Goal: Information Seeking & Learning: Check status

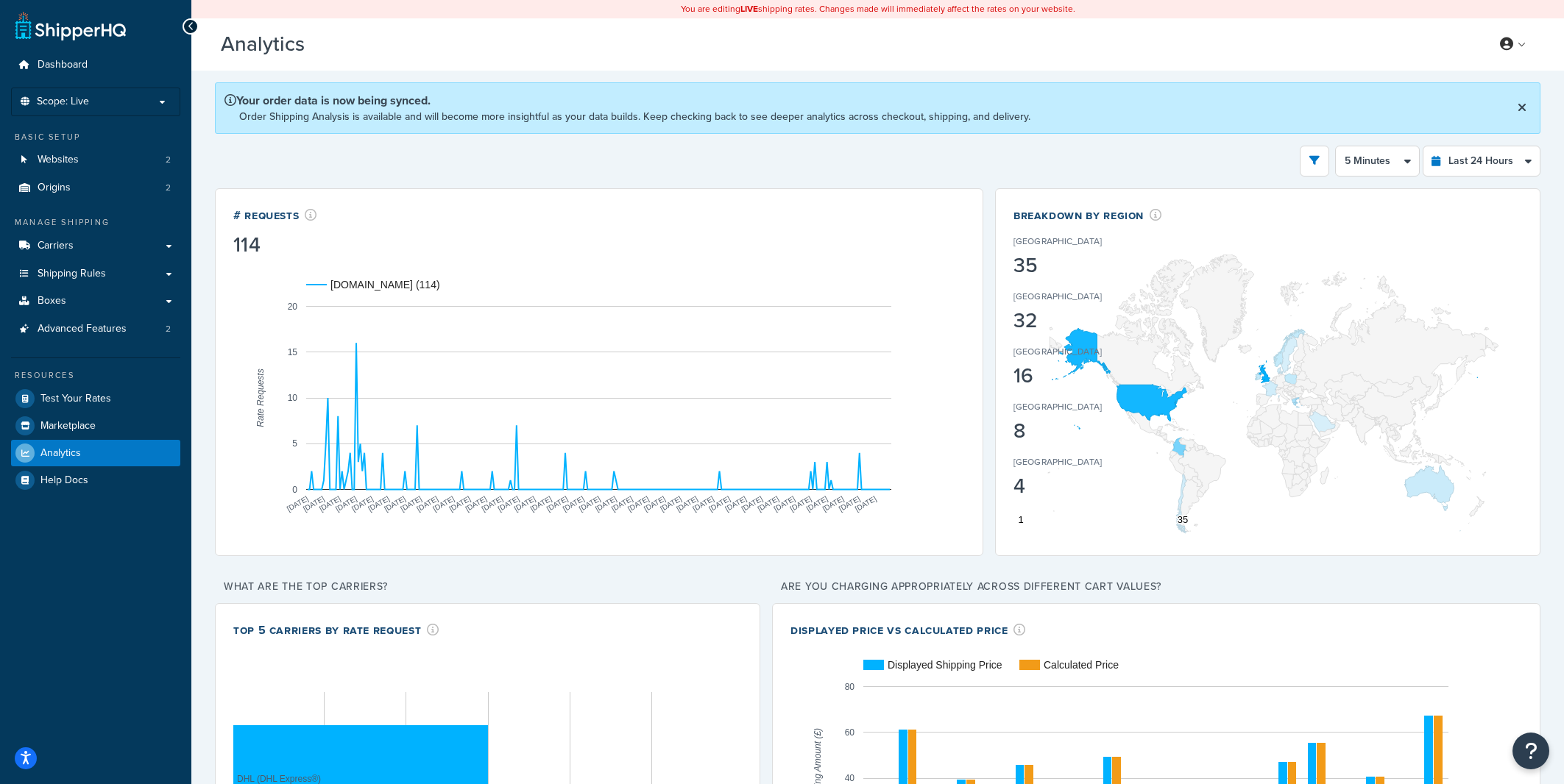
select select "5m"
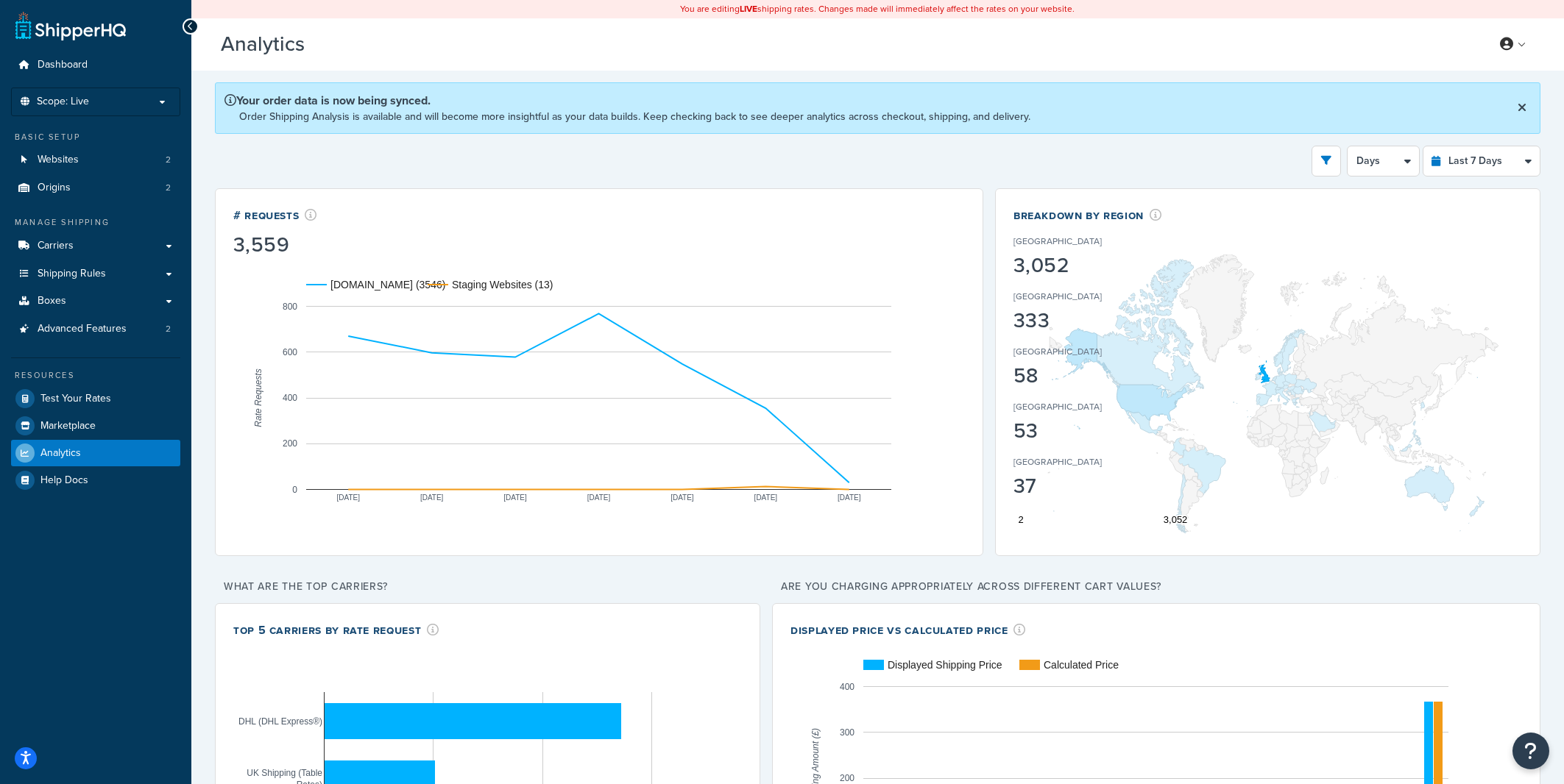
click at [1423, 147] on select "Last 24 Hours Last 7 Days Last 30 Days Last 3 Months Last 6 Months Last 12 Mont…" at bounding box center [1481, 161] width 116 height 30
select select "last_24_hours"
click option "Last 24 Hours" at bounding box center [0, 0] width 0 height 0
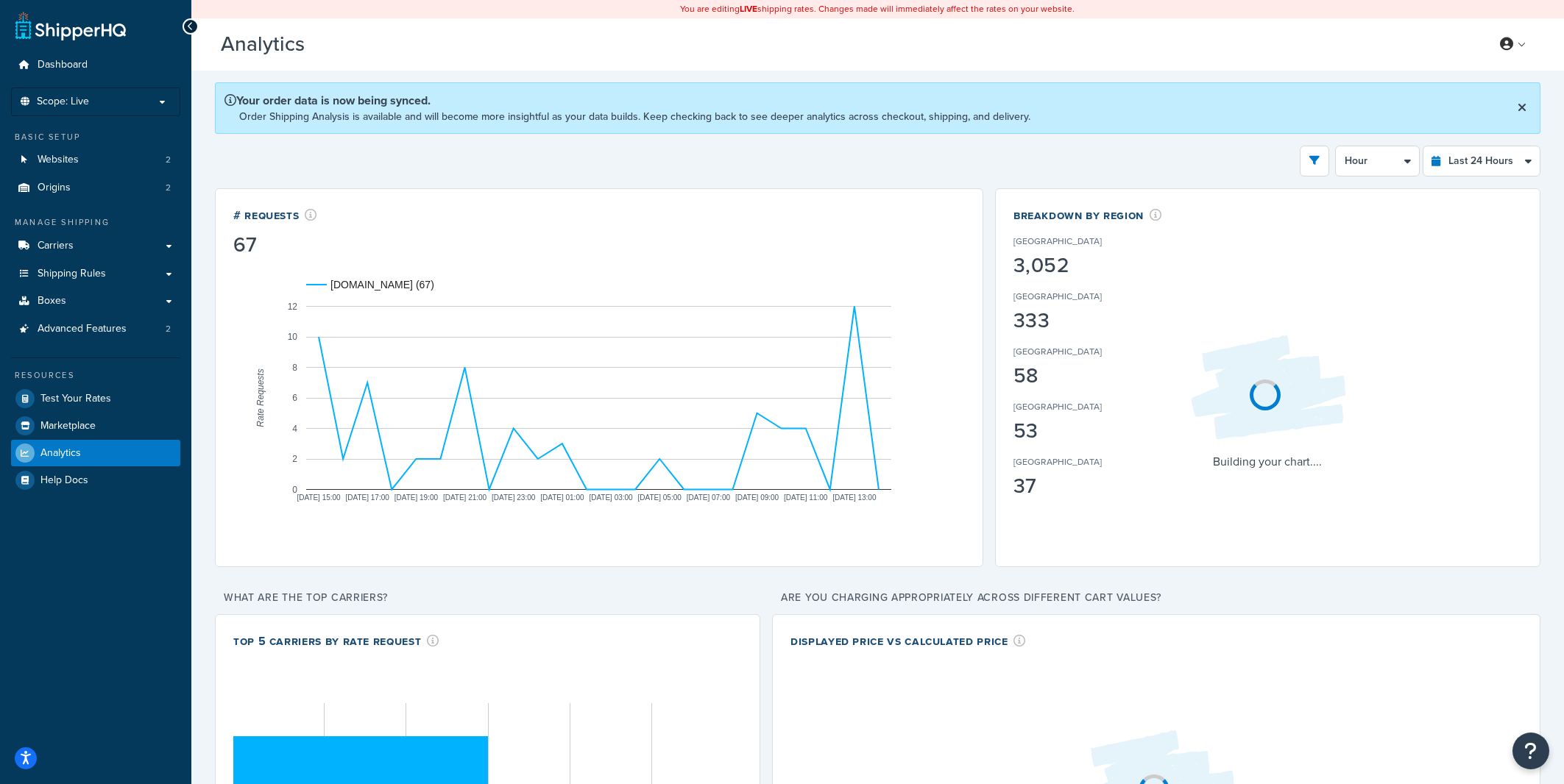
click at [1154, 147] on div "Filters Website [DOMAIN_NAME] Staging Websites Destination [GEOGRAPHIC_DATA] [G…" at bounding box center [878, 161] width 1325 height 31
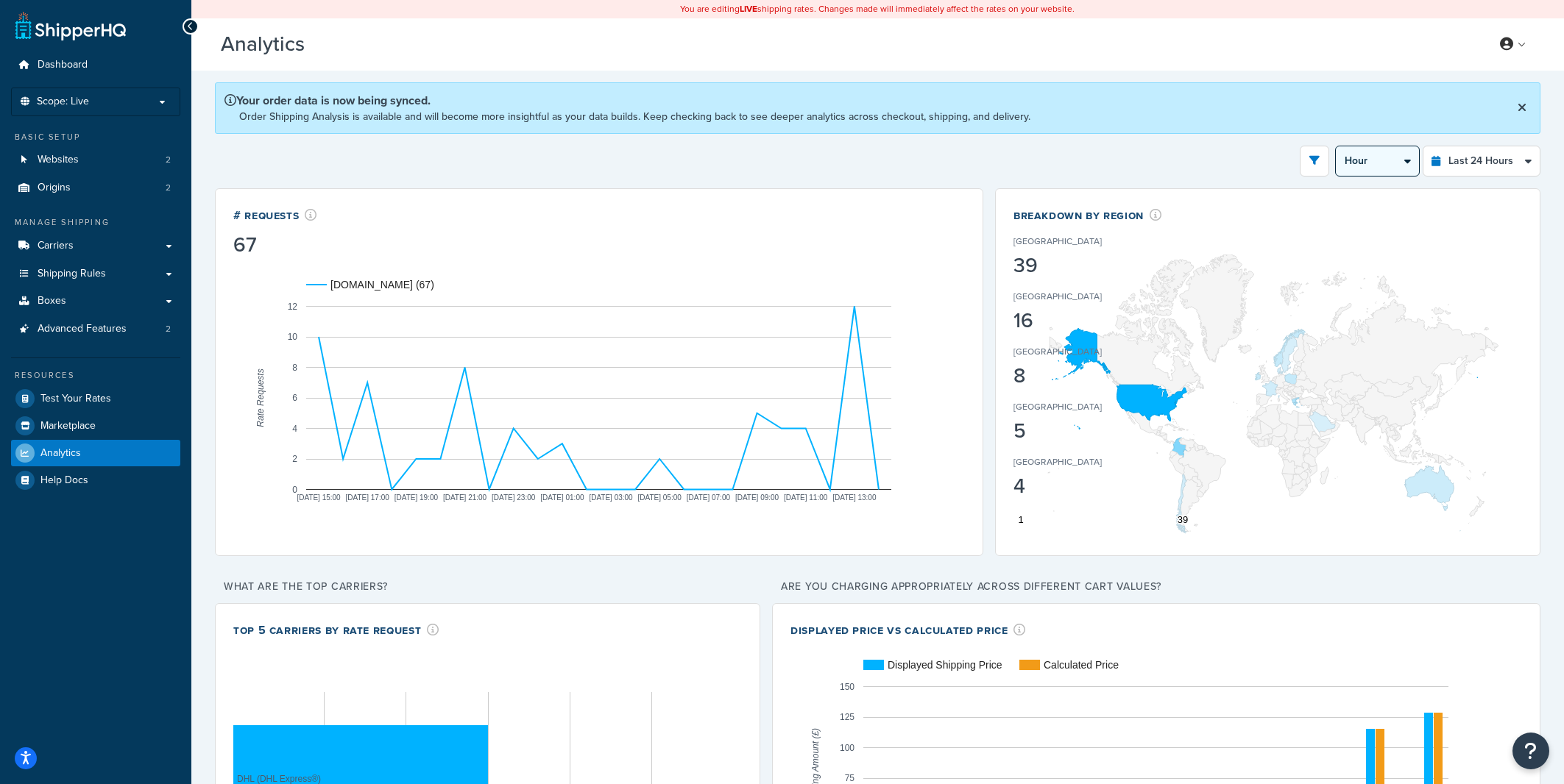
click at [1336, 147] on select "Hour 30 Minutes 15 Minutes 5 Minutes" at bounding box center [1377, 161] width 83 height 30
click option "30 Minutes" at bounding box center [0, 0] width 0 height 0
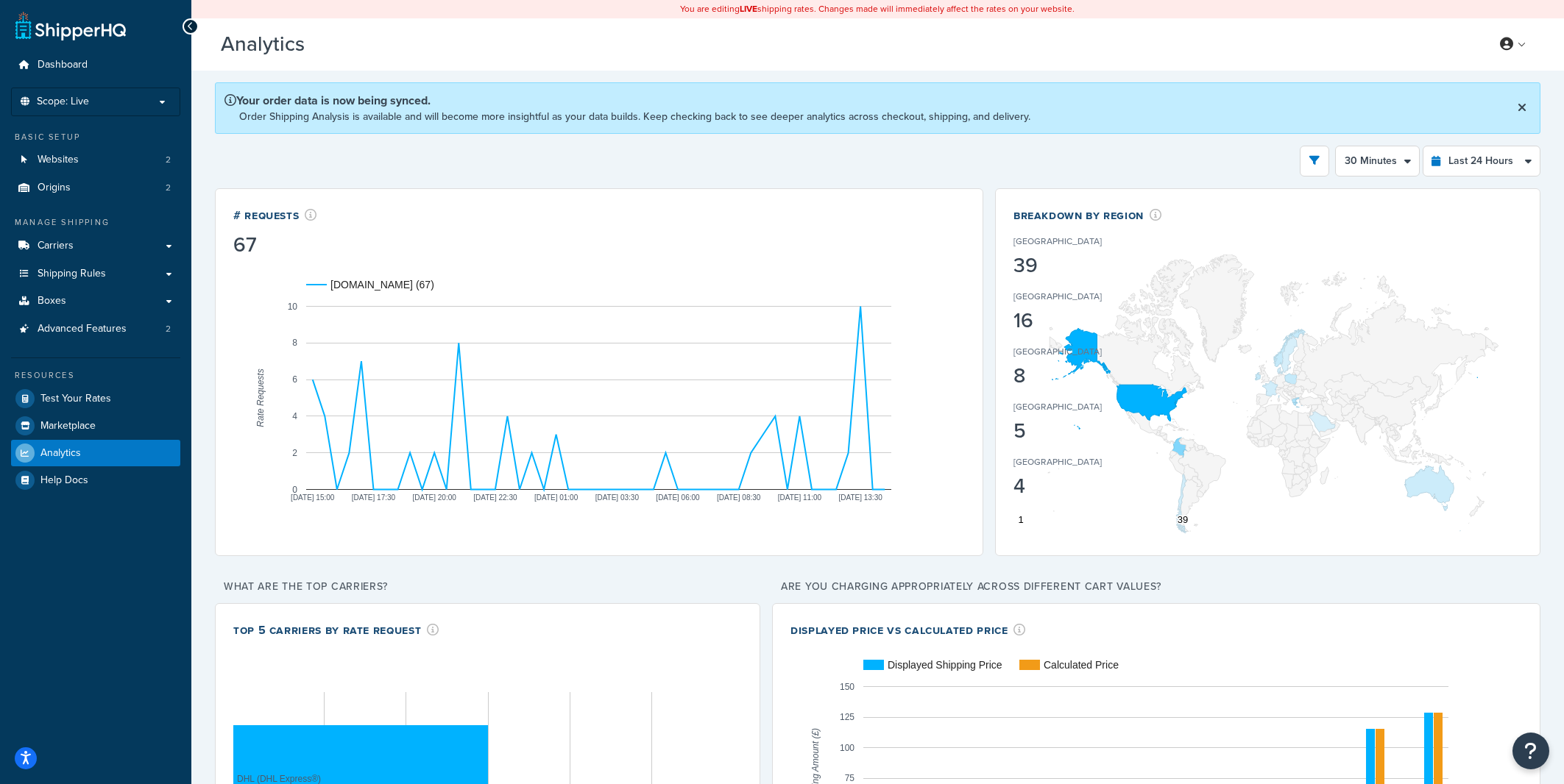
click at [988, 161] on div "Filters Website [DOMAIN_NAME] Staging Websites Destination [GEOGRAPHIC_DATA] [G…" at bounding box center [878, 161] width 1325 height 31
click at [1336, 147] on select "Hour 30 Minutes 15 Minutes 5 Minutes" at bounding box center [1377, 161] width 83 height 30
select select "1h"
click option "Hour" at bounding box center [0, 0] width 0 height 0
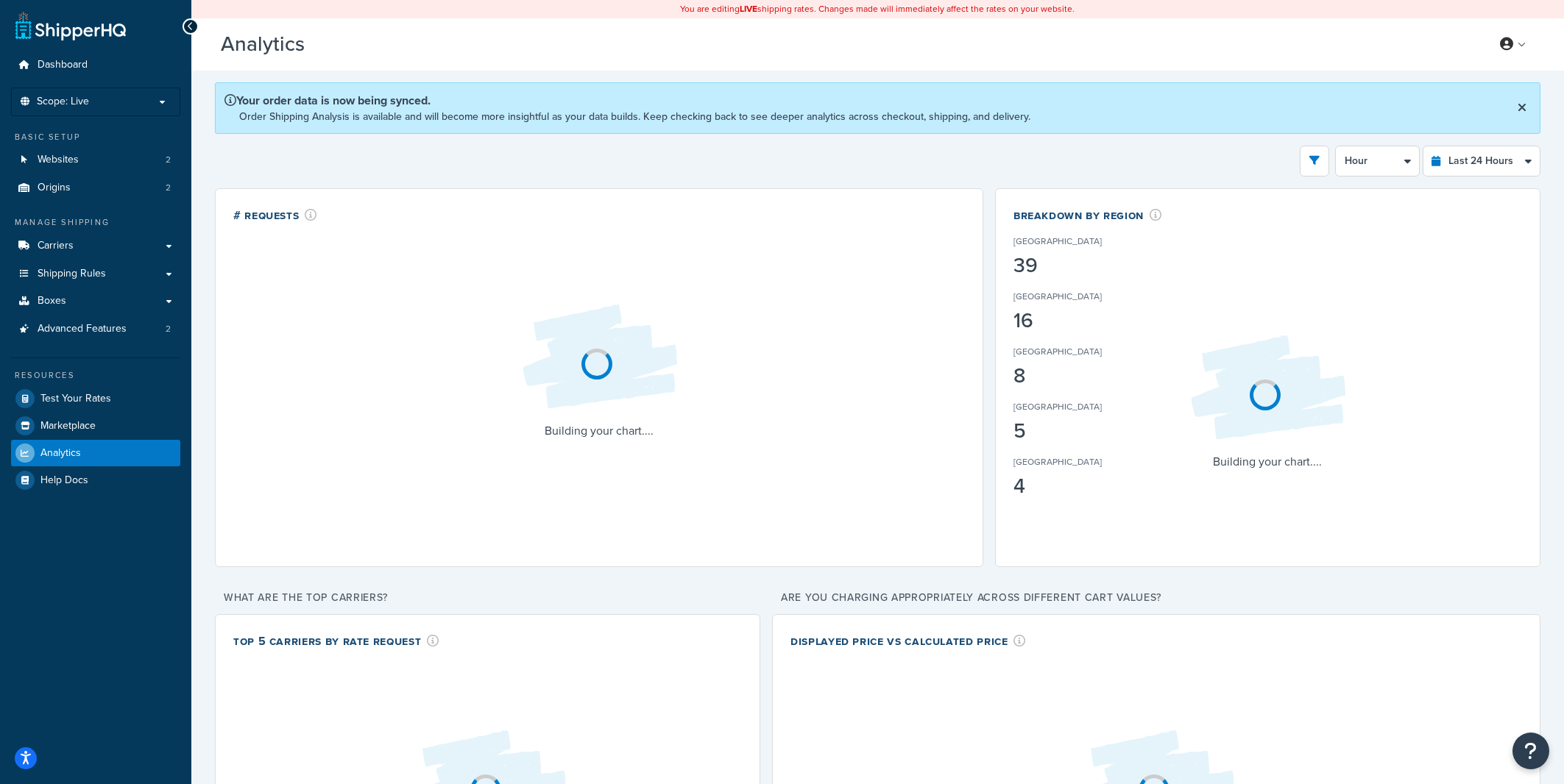
click at [1129, 155] on div "Filters Website [DOMAIN_NAME] Staging Websites Destination [GEOGRAPHIC_DATA] [G…" at bounding box center [878, 161] width 1325 height 31
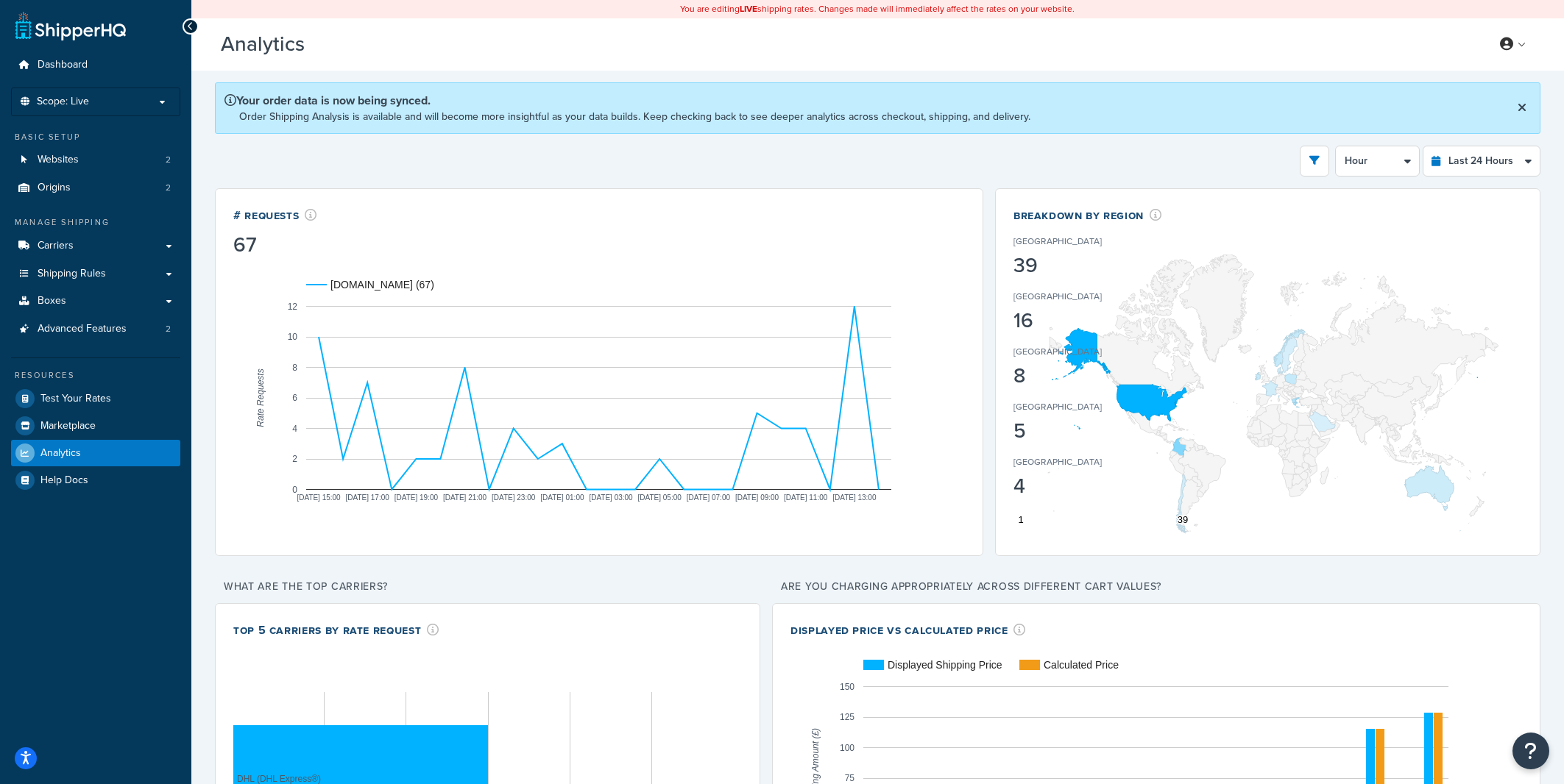
click at [1126, 152] on div "Filters Website [DOMAIN_NAME] Staging Websites Destination [GEOGRAPHIC_DATA] [G…" at bounding box center [878, 161] width 1325 height 31
click at [1120, 156] on div "Filters Website [DOMAIN_NAME] Staging Websites Destination [GEOGRAPHIC_DATA] [G…" at bounding box center [878, 161] width 1325 height 31
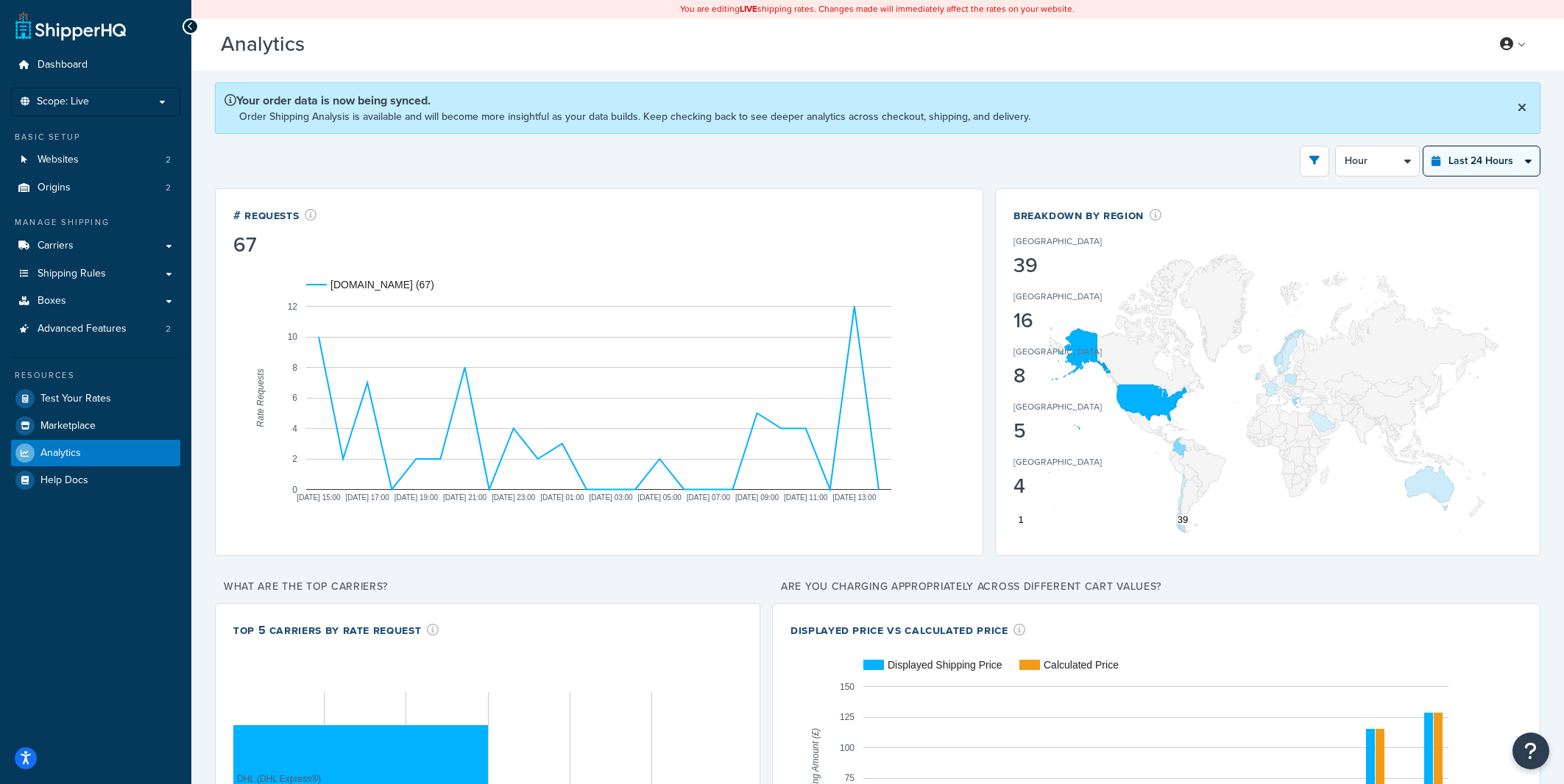
click at [1423, 147] on select "Last 24 Hours Last 7 Days Last 30 Days Last 3 Months Last 6 Months Last 12 Mont…" at bounding box center [1481, 161] width 116 height 30
select select "last_7_days"
click option "Last 7 Days" at bounding box center [0, 0] width 0 height 0
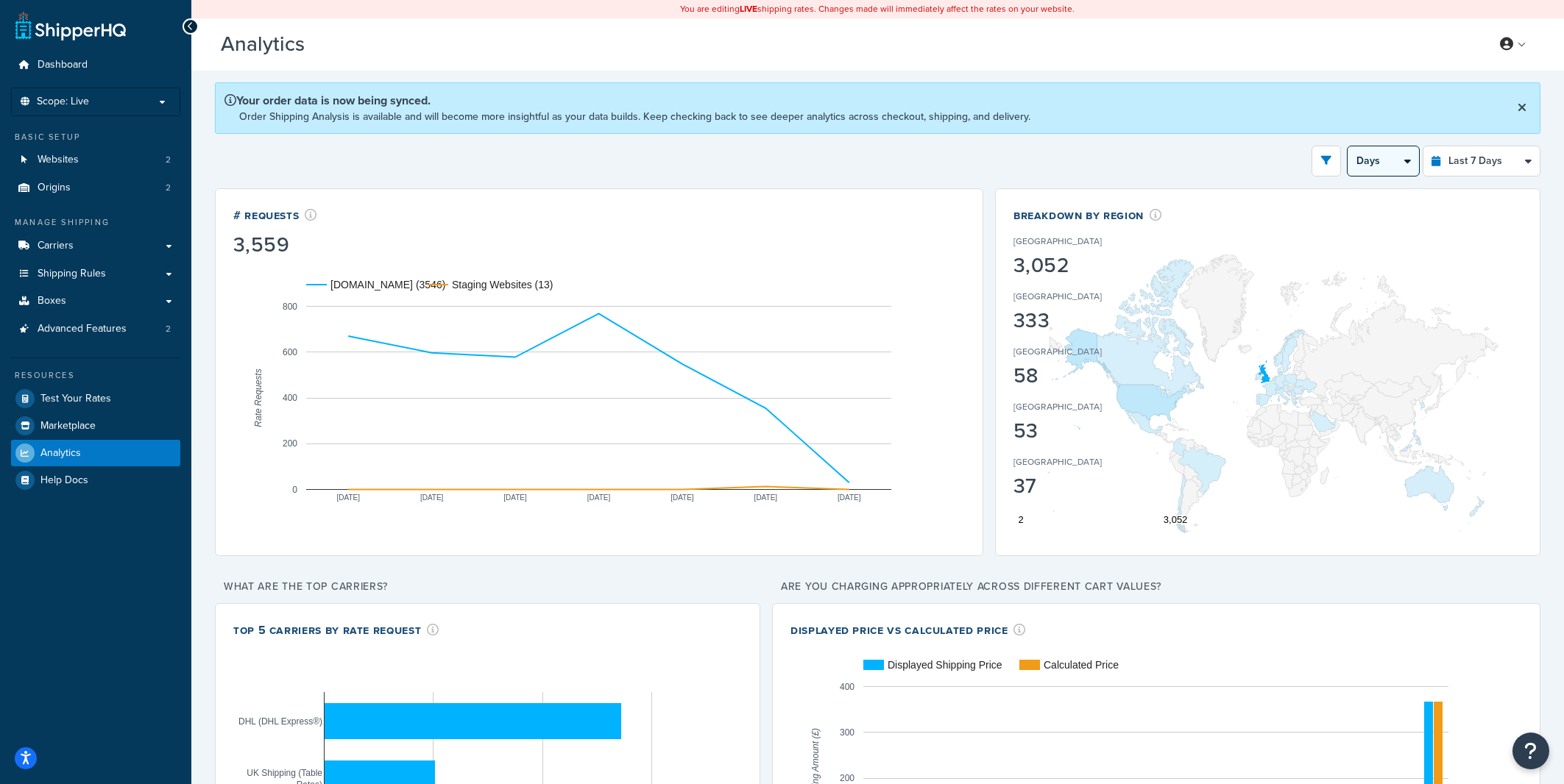
click at [1347, 147] on select "Days 12 Hours 6 Hours" at bounding box center [1383, 161] width 71 height 30
select select "6h"
click option "6 Hours" at bounding box center [0, 0] width 0 height 0
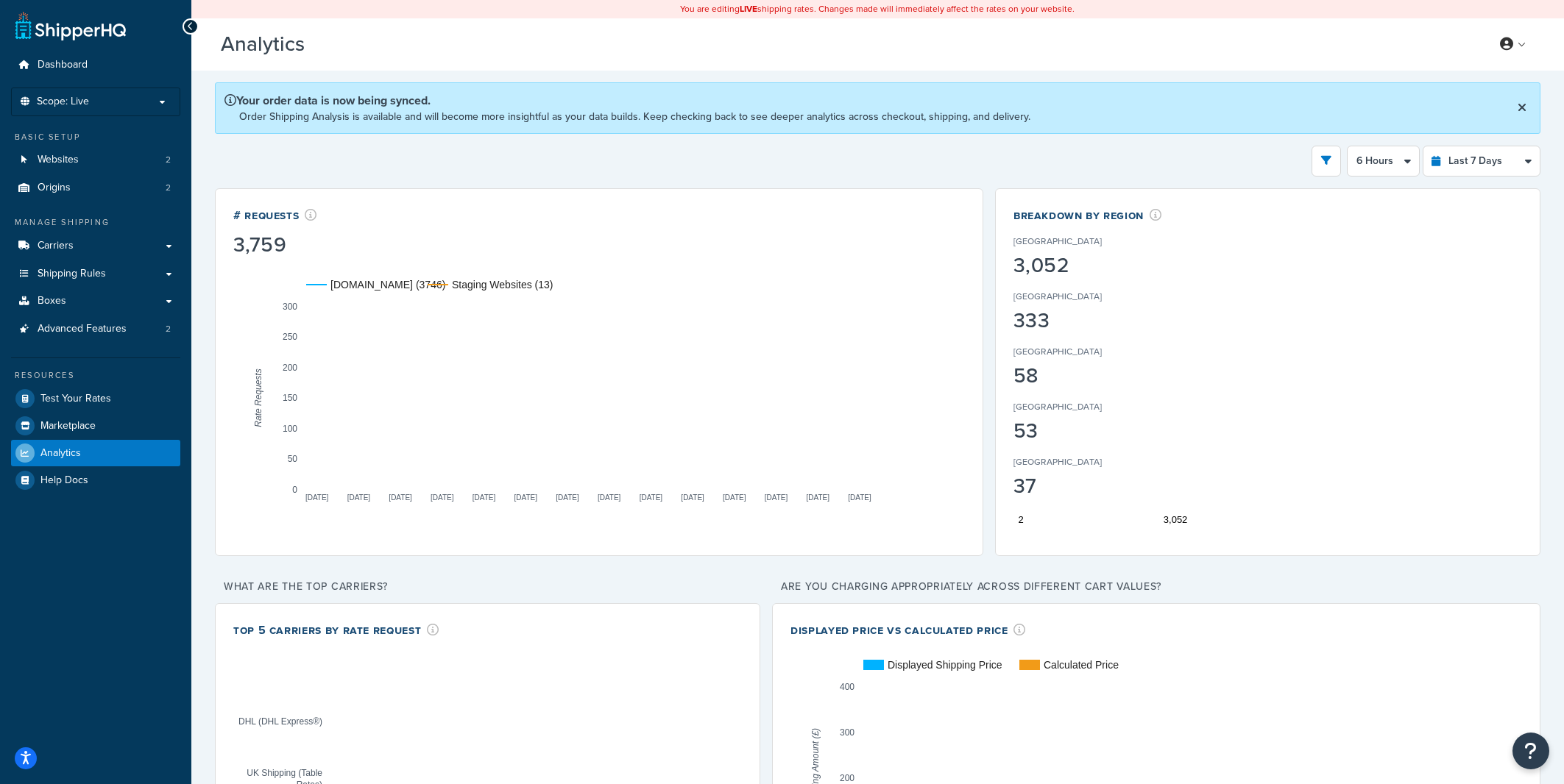
click at [1262, 150] on div "Filters Website [DOMAIN_NAME] Staging Websites Destination [GEOGRAPHIC_DATA] [G…" at bounding box center [878, 161] width 1325 height 31
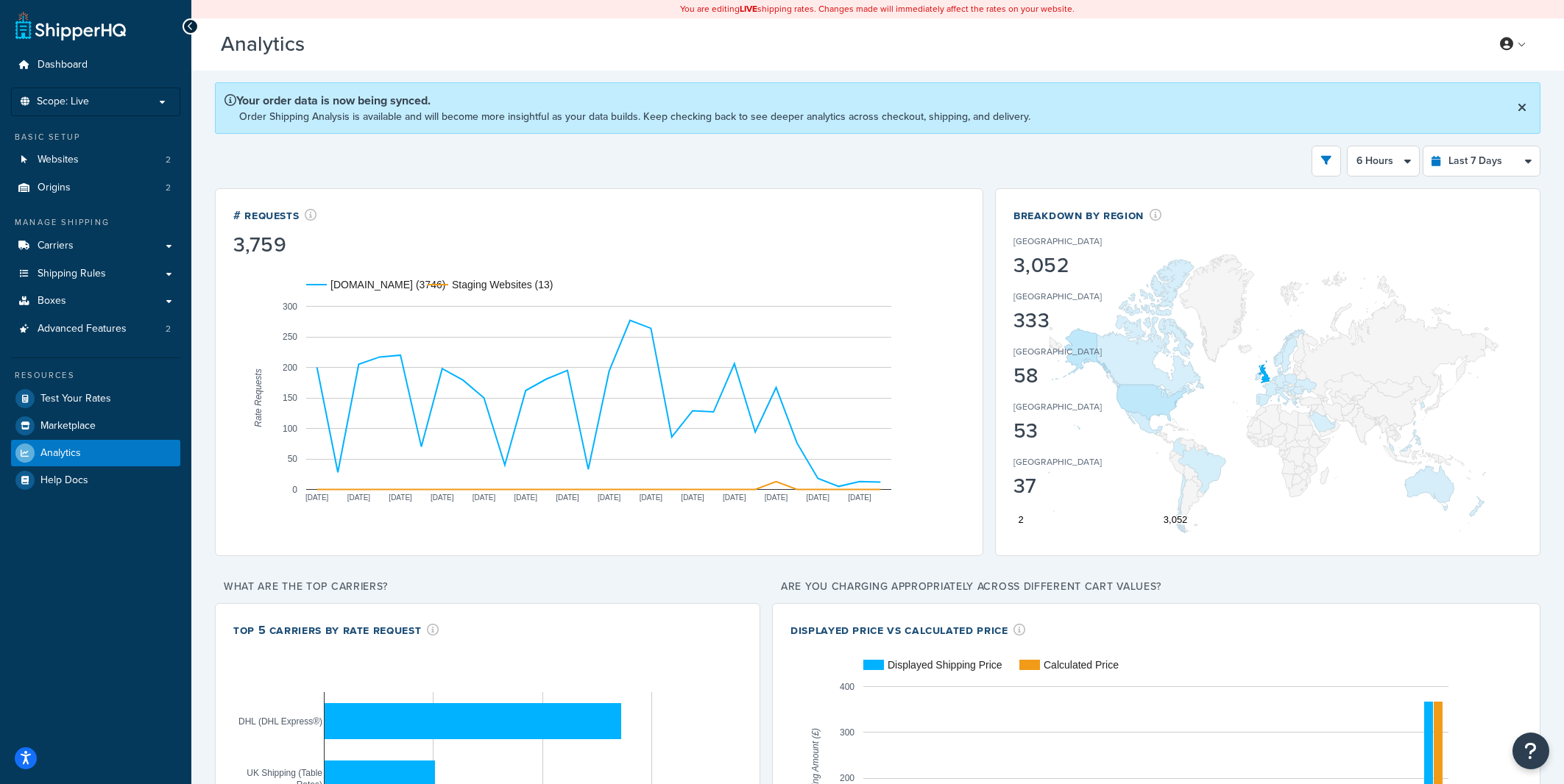
click at [866, 160] on div "Filters Website [DOMAIN_NAME] Staging Websites Destination [GEOGRAPHIC_DATA] [G…" at bounding box center [878, 161] width 1325 height 31
click at [1000, 151] on div "Filters Website [DOMAIN_NAME] Staging Websites Destination [GEOGRAPHIC_DATA] [G…" at bounding box center [878, 161] width 1325 height 31
click at [1116, 160] on div "Filters Website [DOMAIN_NAME] Staging Websites Destination [GEOGRAPHIC_DATA] [G…" at bounding box center [878, 161] width 1325 height 31
click at [1423, 147] on select "Last 24 Hours Last 7 Days Last 30 Days Last 3 Months Last 6 Months Last 12 Mont…" at bounding box center [1481, 161] width 116 height 30
select select "last_24_hours"
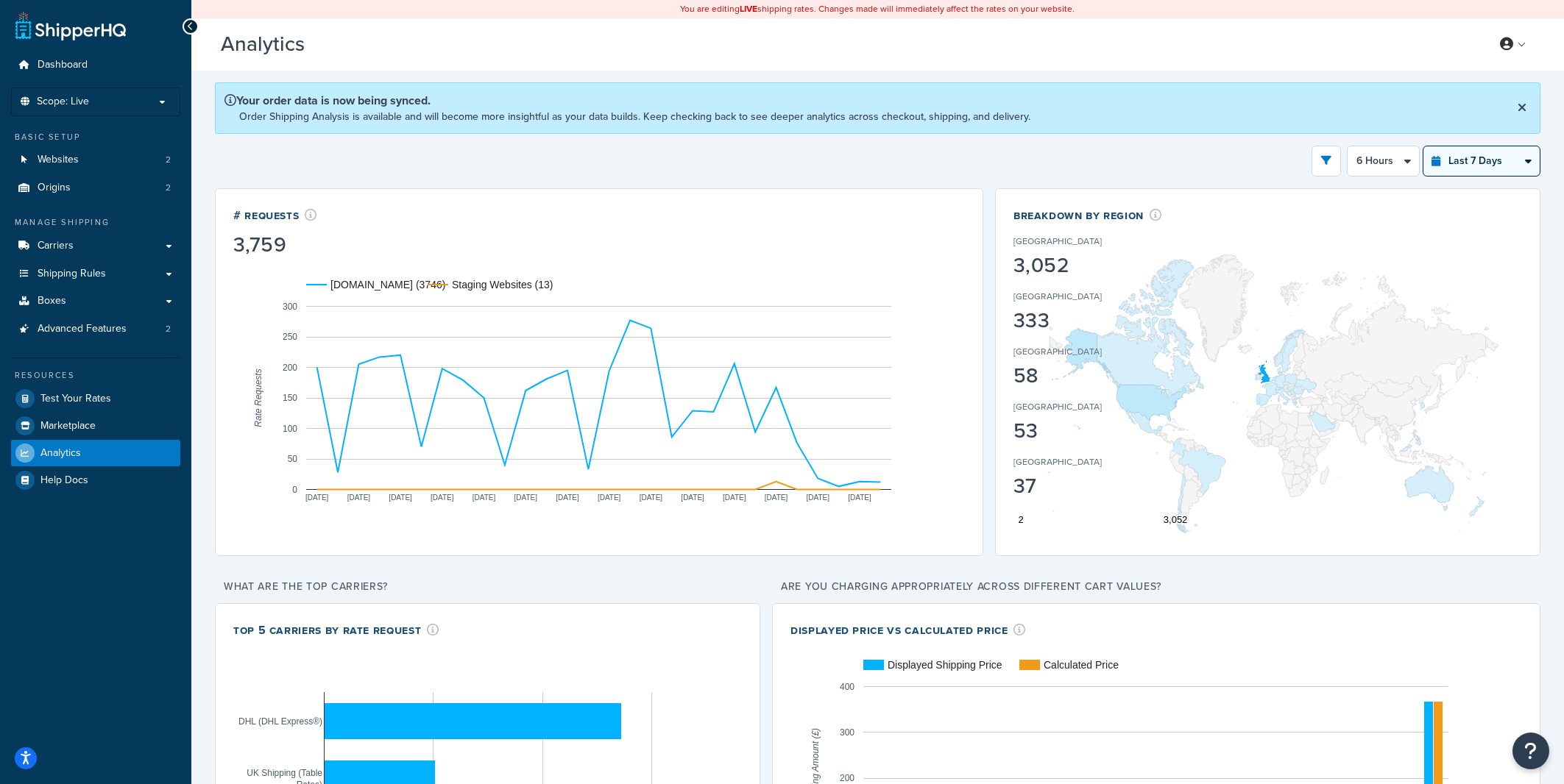
click option "Last 24 Hours" at bounding box center [0, 0] width 0 height 0
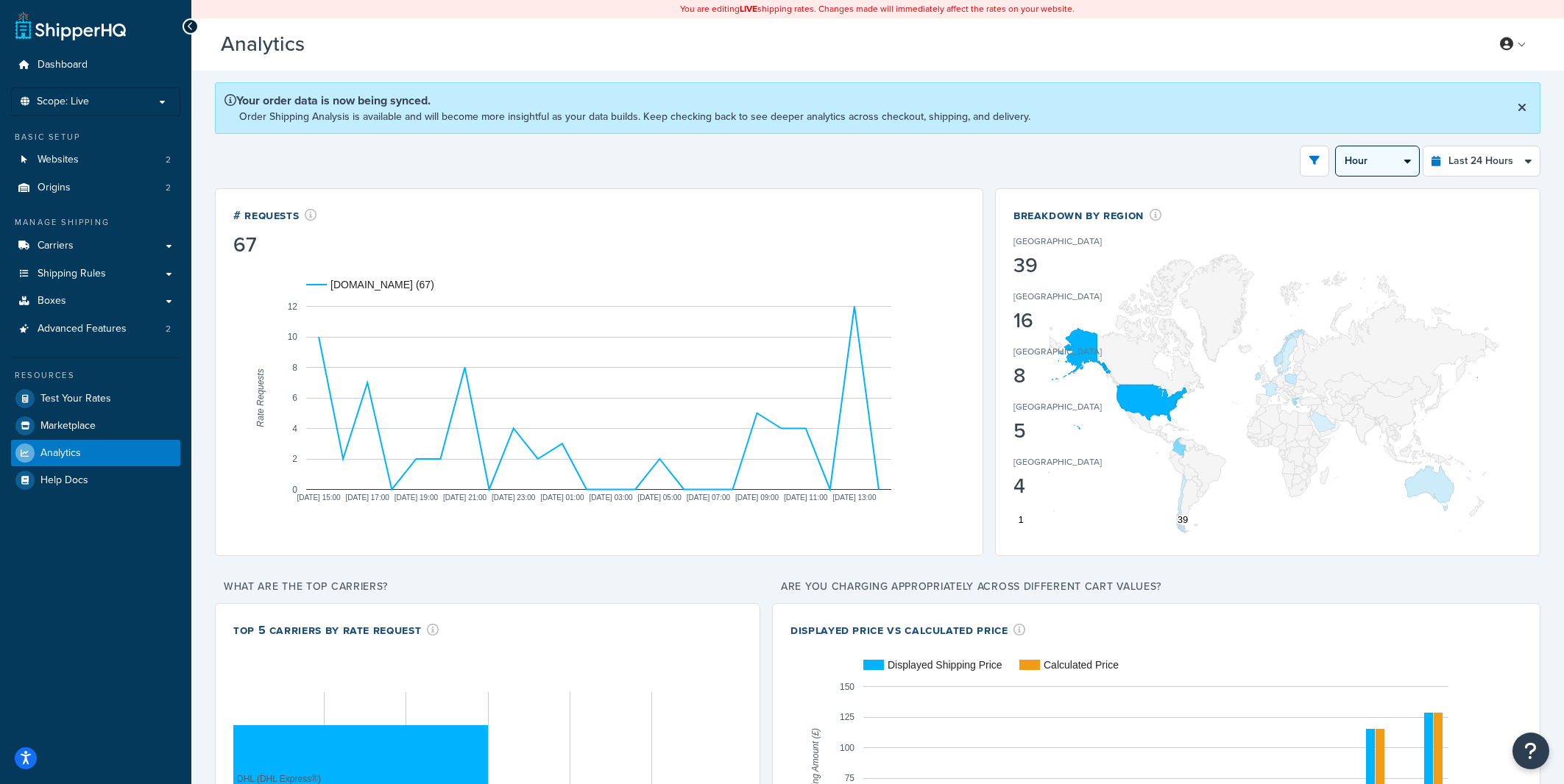
click at [1336, 147] on select "Hour 30 Minutes 15 Minutes 5 Minutes" at bounding box center [1377, 161] width 83 height 30
click option "5 Minutes" at bounding box center [0, 0] width 0 height 0
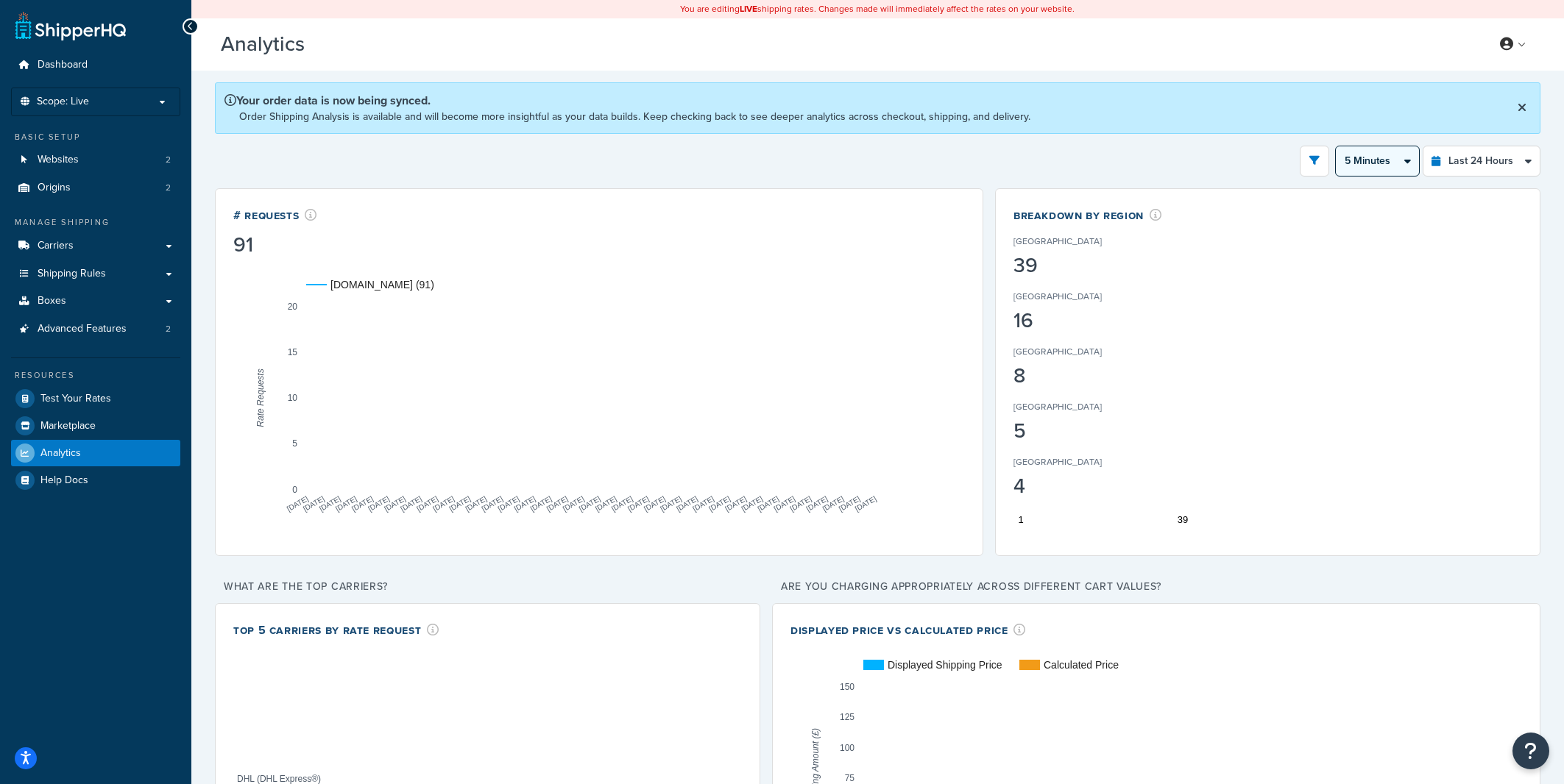
click at [1336, 147] on select "Hour 30 Minutes 15 Minutes 5 Minutes" at bounding box center [1377, 161] width 83 height 30
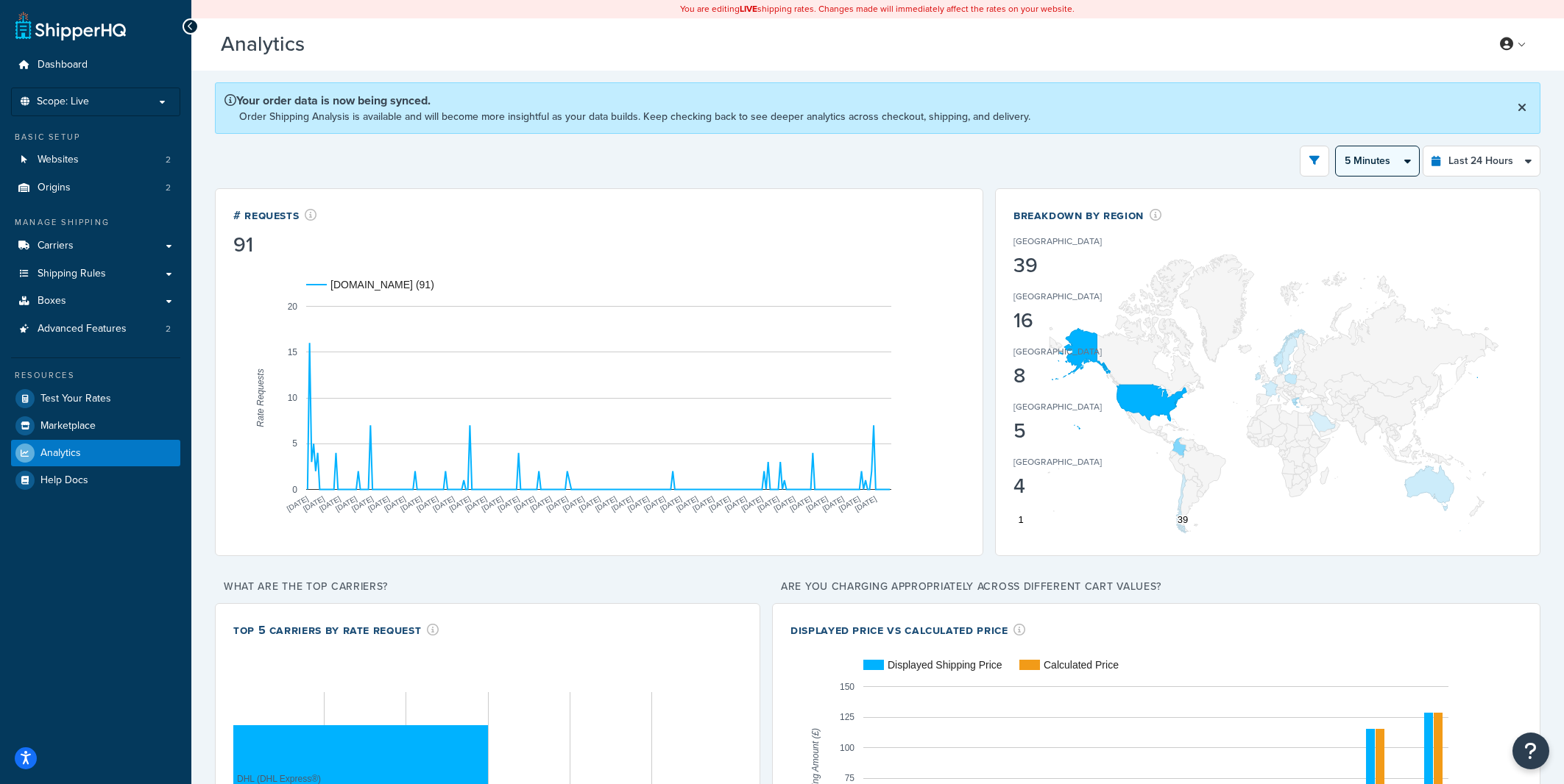
select select "15m"
click option "15 Minutes" at bounding box center [0, 0] width 0 height 0
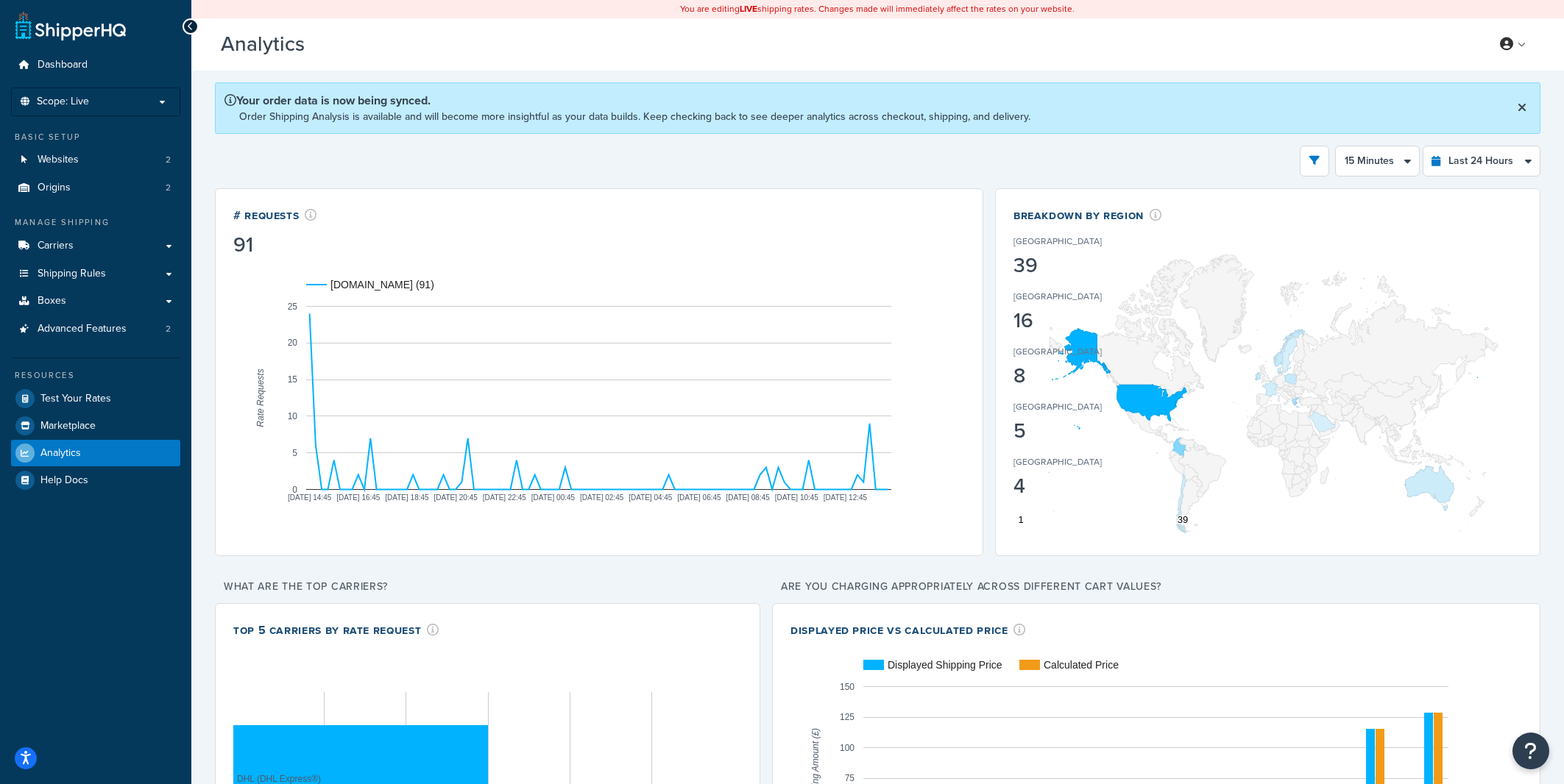
click at [893, 155] on div "Filters Website [DOMAIN_NAME] Staging Websites Destination [GEOGRAPHIC_DATA] [G…" at bounding box center [878, 161] width 1325 height 31
click at [950, 155] on div "Filters Website [DOMAIN_NAME] Staging Websites Destination [GEOGRAPHIC_DATA] [G…" at bounding box center [878, 161] width 1325 height 31
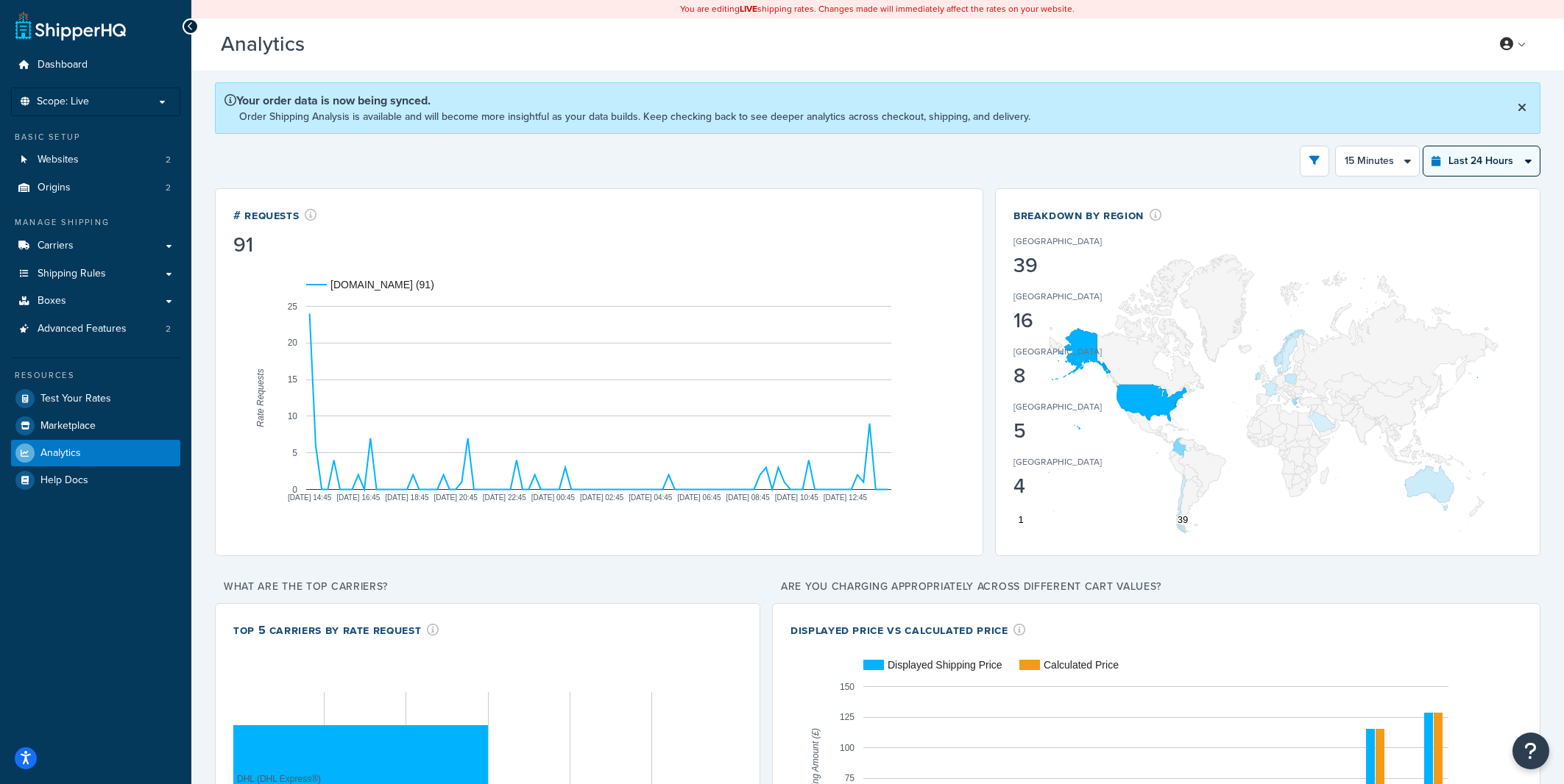
click at [1423, 147] on select "Last 24 Hours Last 7 Days Last 30 Days Last 3 Months Last 6 Months Last 12 Mont…" at bounding box center [1481, 161] width 116 height 30
select select "last_3_months"
click option "Last 3 Months" at bounding box center [0, 0] width 0 height 0
select select "1w"
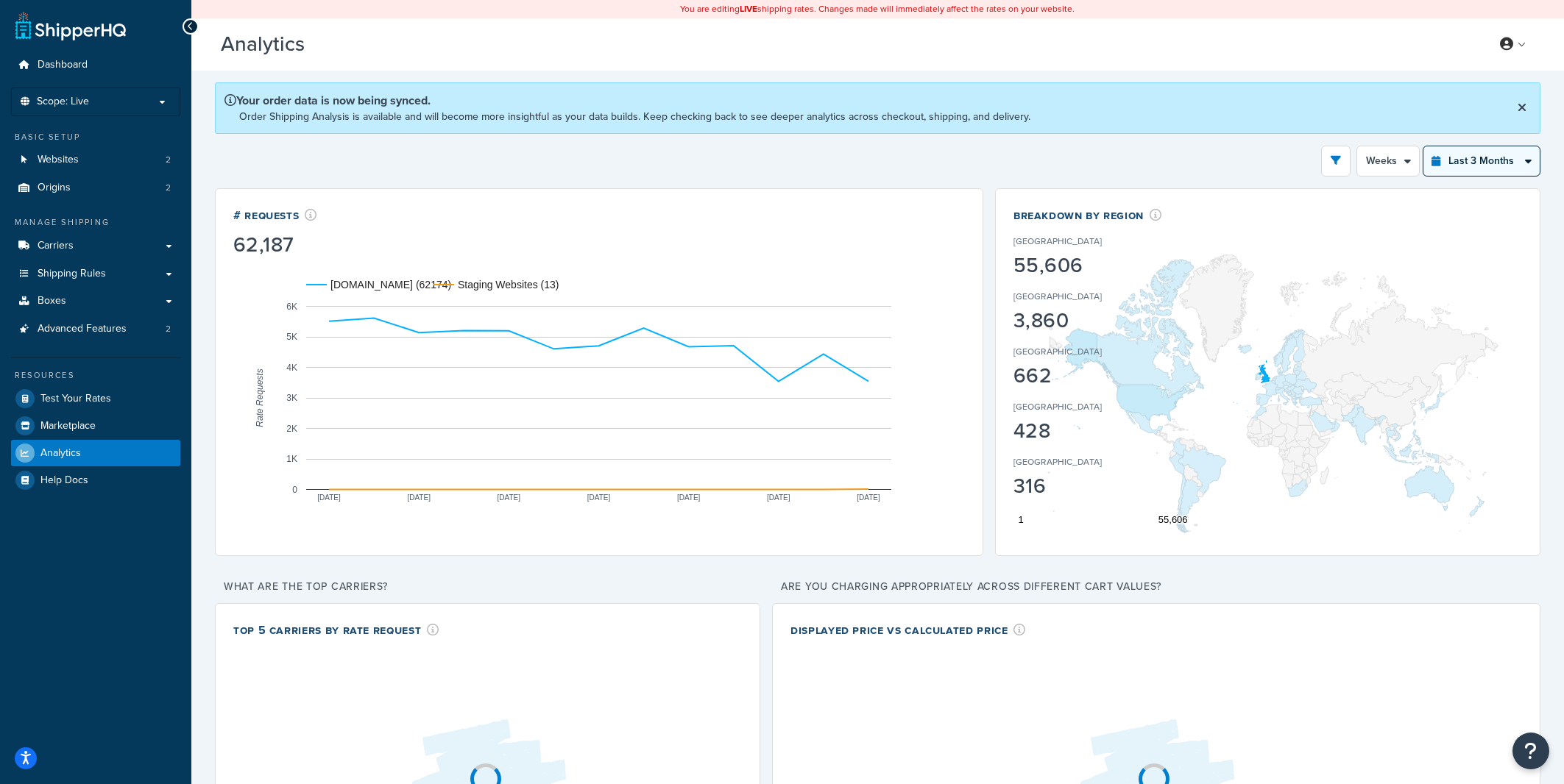
click at [1423, 147] on select "Last 24 Hours Last 7 Days Last 30 Days Last 3 Months Last 6 Months Last 12 Mont…" at bounding box center [1481, 161] width 116 height 30
select select "last_30_days"
click option "Last 30 Days" at bounding box center [0, 0] width 0 height 0
select select "5d"
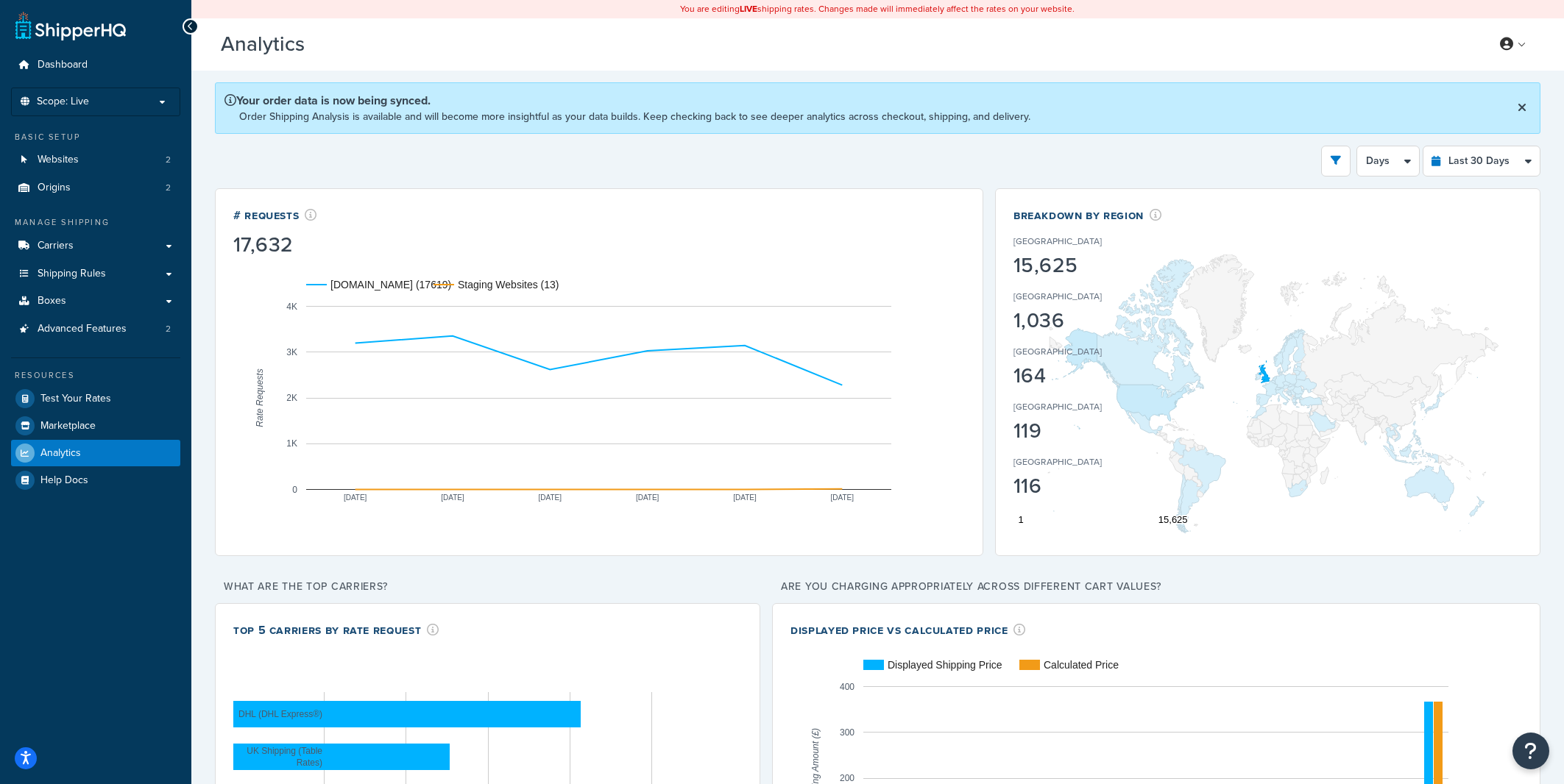
click at [1259, 171] on div "Filters Website [DOMAIN_NAME] Staging Websites Destination [GEOGRAPHIC_DATA] [G…" at bounding box center [878, 161] width 1325 height 31
click at [1029, 157] on div "Filters Website [DOMAIN_NAME] Staging Websites Destination [GEOGRAPHIC_DATA] [G…" at bounding box center [878, 161] width 1325 height 31
click at [1030, 155] on div "Filters Website [DOMAIN_NAME] Staging Websites Destination [GEOGRAPHIC_DATA] [G…" at bounding box center [878, 161] width 1325 height 31
click at [499, 154] on div "Filters Website [DOMAIN_NAME] Staging Websites Destination [GEOGRAPHIC_DATA] [G…" at bounding box center [878, 161] width 1325 height 31
click at [487, 155] on div "Filters Website [DOMAIN_NAME] Staging Websites Destination [GEOGRAPHIC_DATA] [G…" at bounding box center [878, 161] width 1325 height 31
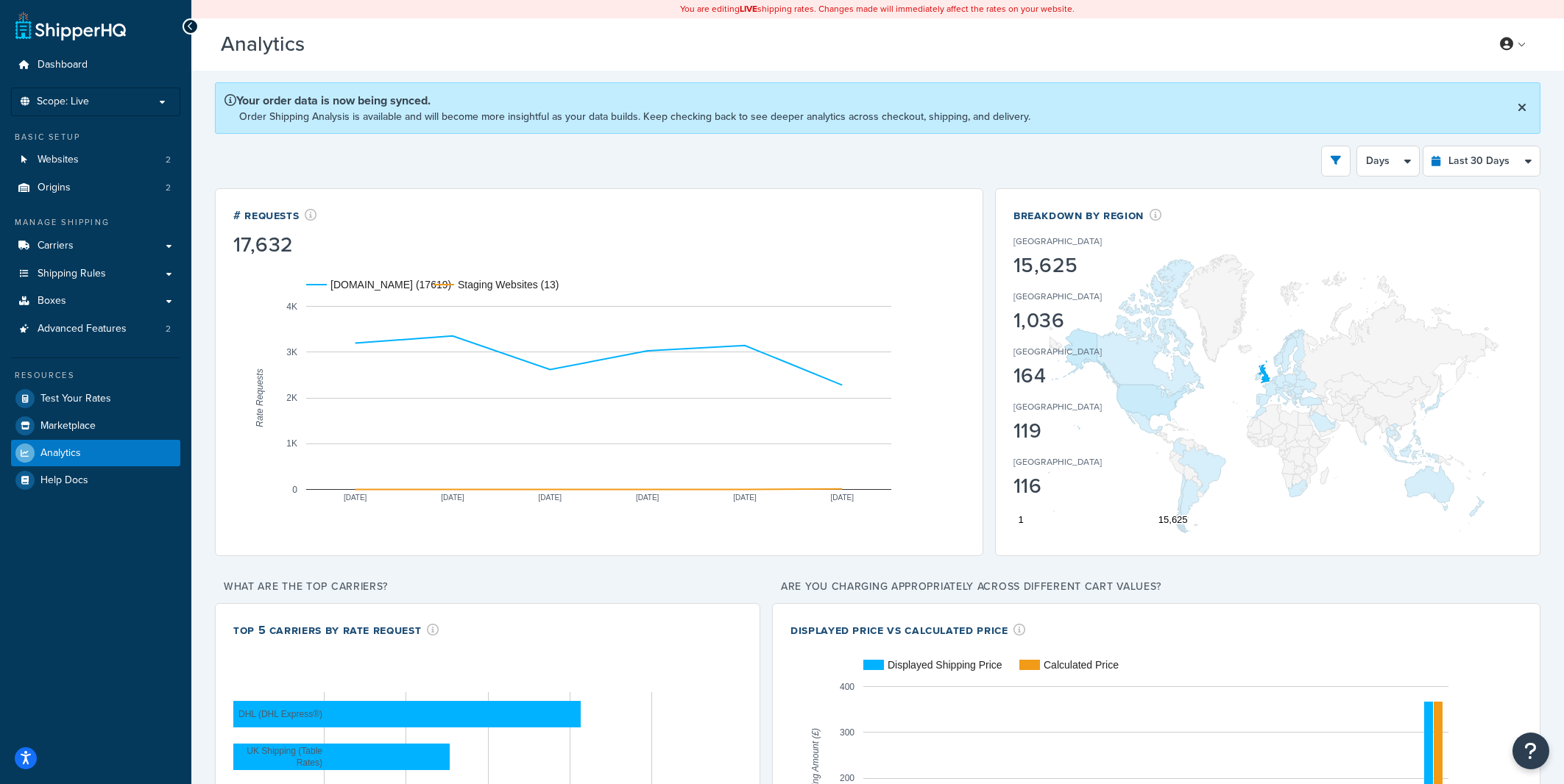
click at [490, 153] on div "Filters Website [DOMAIN_NAME] Staging Websites Destination [GEOGRAPHIC_DATA] [G…" at bounding box center [878, 161] width 1325 height 31
